Goal: Task Accomplishment & Management: Manage account settings

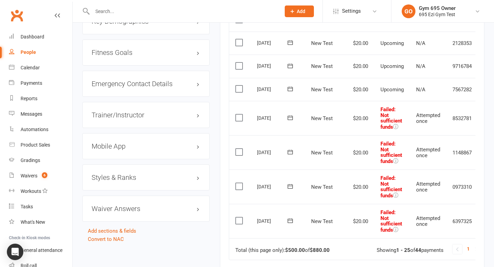
scroll to position [0, 0]
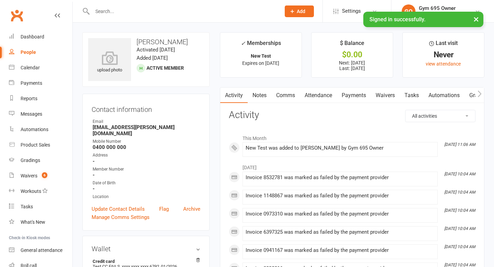
click at [348, 89] on link "Payments" at bounding box center [354, 96] width 34 height 16
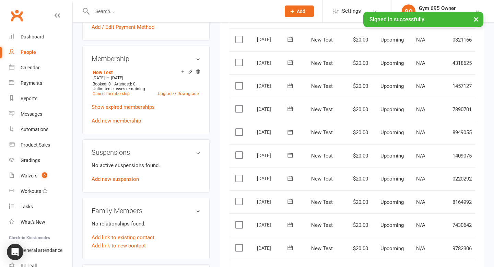
scroll to position [244, 0]
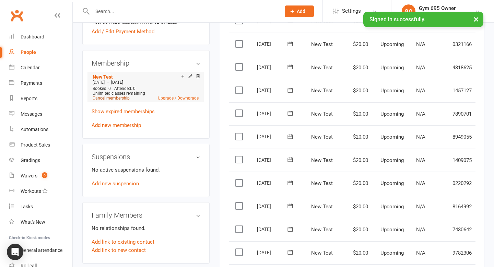
click at [113, 96] on link "Cancel membership" at bounding box center [111, 98] width 37 height 5
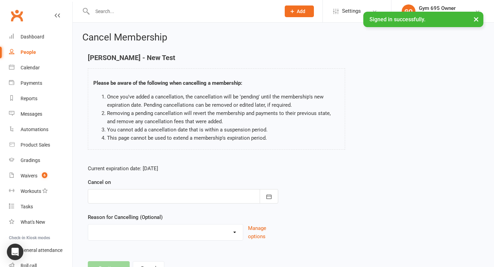
click at [120, 200] on div at bounding box center [183, 196] width 190 height 14
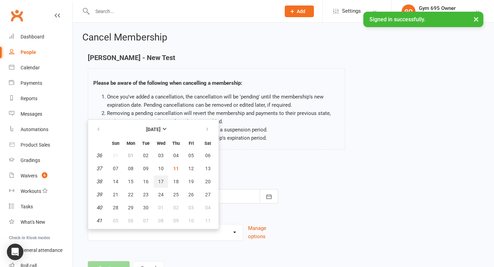
click at [159, 185] on button "17" at bounding box center [161, 181] width 14 height 12
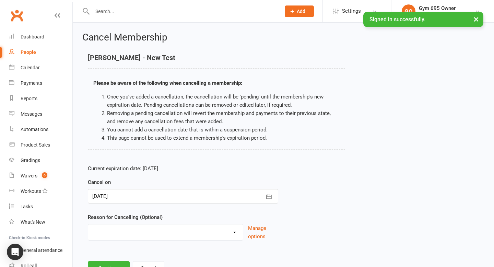
click at [129, 201] on div at bounding box center [183, 196] width 190 height 14
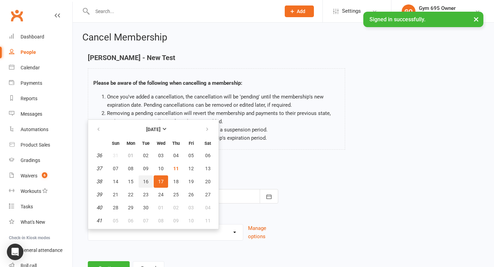
click at [142, 181] on button "16" at bounding box center [146, 181] width 14 height 12
type input "[DATE]"
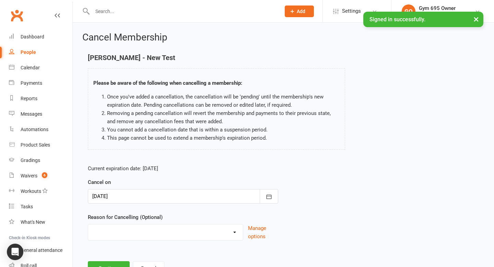
click at [100, 239] on div "Holiday Injury Other reason" at bounding box center [165, 232] width 155 height 16
click at [100, 238] on select "Holiday Injury Other reason" at bounding box center [165, 231] width 155 height 14
select select "2"
click at [88, 224] on select "Holiday Injury Other reason" at bounding box center [165, 231] width 155 height 14
click at [107, 197] on div at bounding box center [183, 196] width 190 height 14
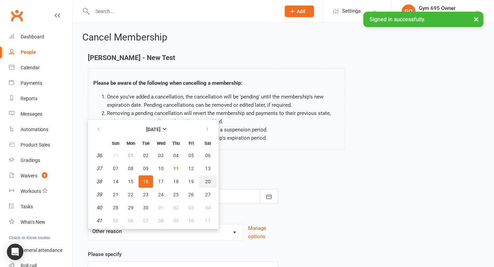
click at [205, 181] on span "20" at bounding box center [207, 181] width 5 height 5
type input "[DATE]"
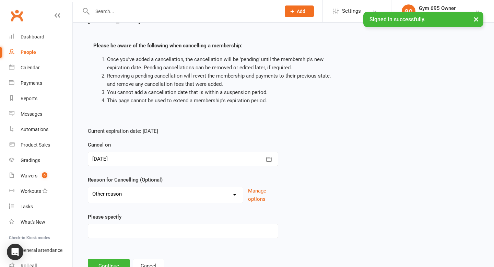
scroll to position [65, 0]
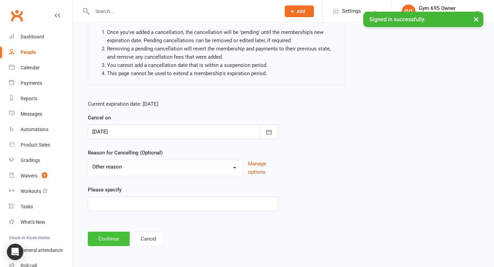
click at [111, 235] on button "Continue" at bounding box center [109, 239] width 42 height 14
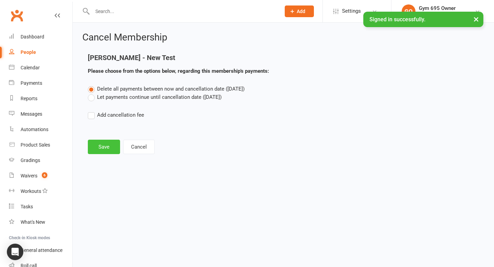
click at [100, 146] on button "Save" at bounding box center [104, 147] width 32 height 14
